Goal: Transaction & Acquisition: Subscribe to service/newsletter

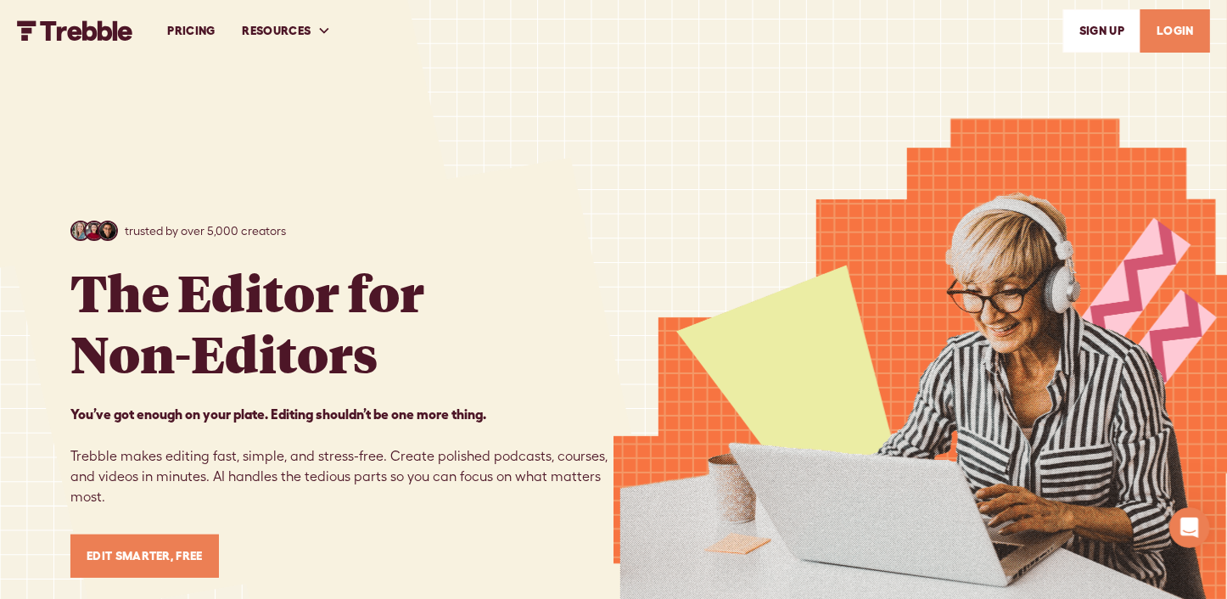
click at [171, 552] on link "Edit Smarter, Free" at bounding box center [144, 556] width 148 height 43
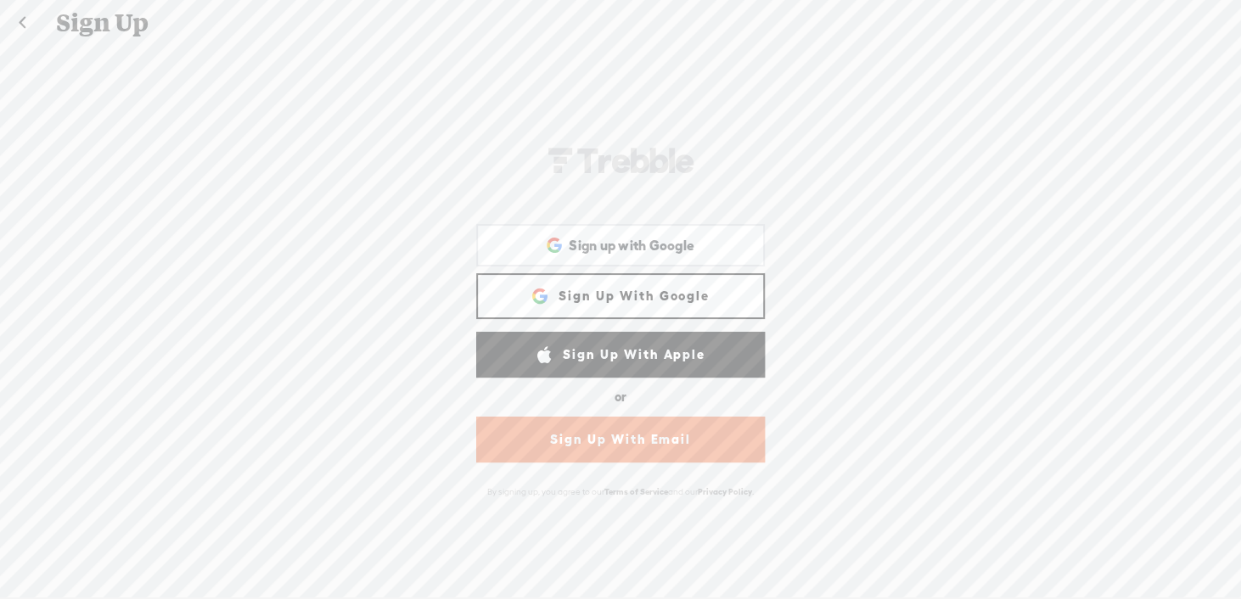
click at [641, 293] on link "Sign Up With Google" at bounding box center [620, 296] width 289 height 46
click at [617, 289] on link "Sign Up With Google" at bounding box center [620, 296] width 289 height 46
click at [634, 355] on link "Sign Up With Apple" at bounding box center [620, 355] width 289 height 46
